Goal: Task Accomplishment & Management: Manage account settings

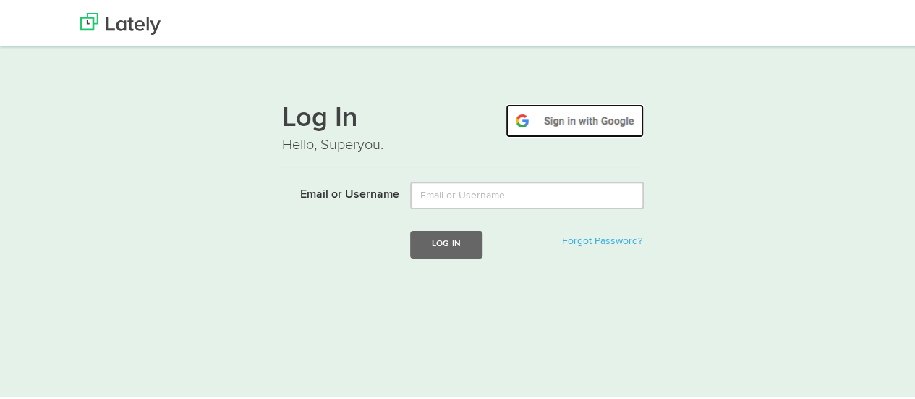
click at [564, 108] on img at bounding box center [575, 118] width 138 height 33
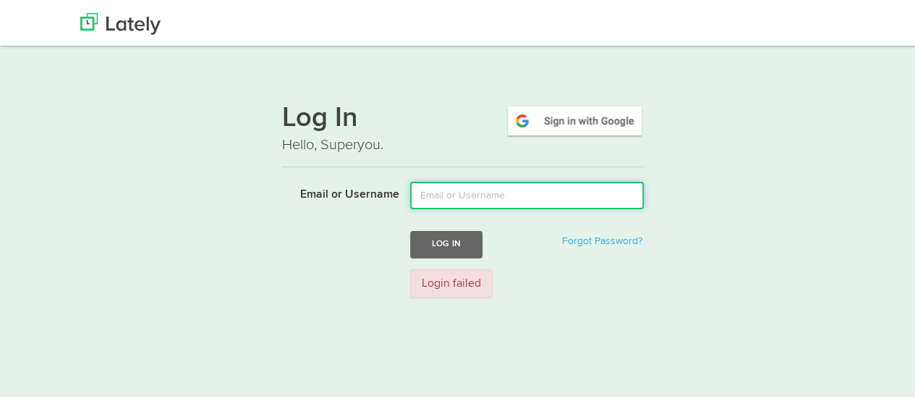
click at [493, 187] on input "Email or Username" at bounding box center [527, 192] width 234 height 27
type input "[EMAIL_ADDRESS][DOMAIN_NAME]"
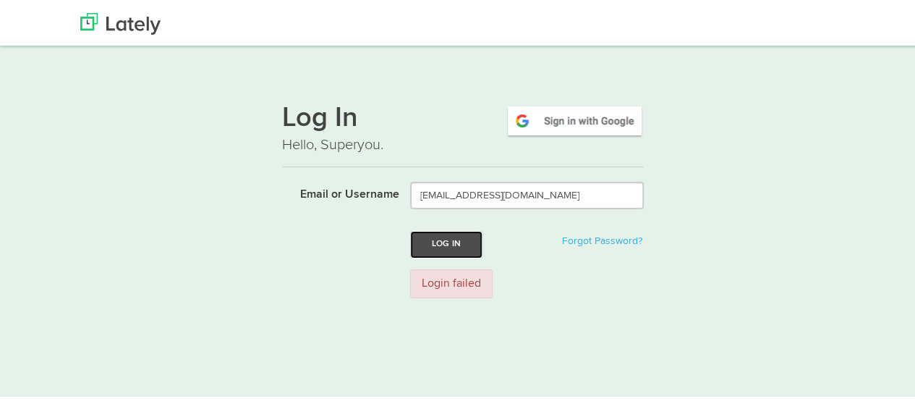
click at [445, 237] on button "Log In" at bounding box center [446, 242] width 72 height 27
